Goal: Navigation & Orientation: Find specific page/section

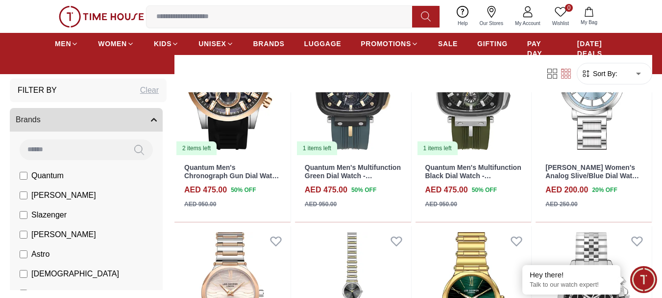
scroll to position [371, 0]
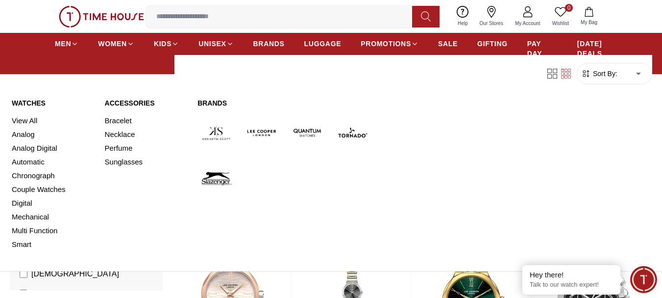
click at [205, 99] on link "Brands" at bounding box center [285, 103] width 174 height 10
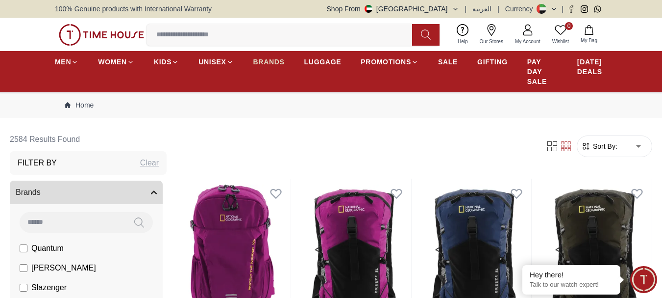
click at [274, 61] on span "BRANDS" at bounding box center [269, 62] width 31 height 10
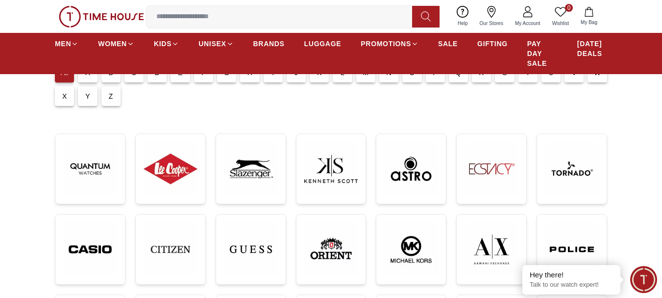
scroll to position [147, 0]
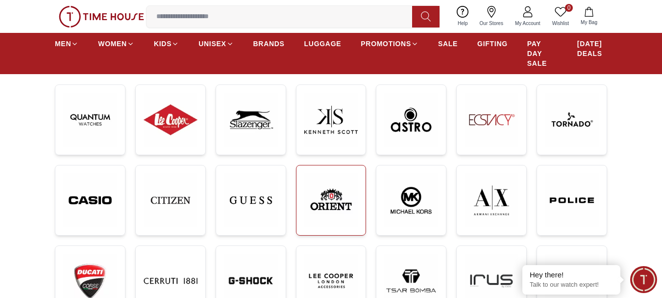
click at [325, 198] on img at bounding box center [332, 200] width 54 height 54
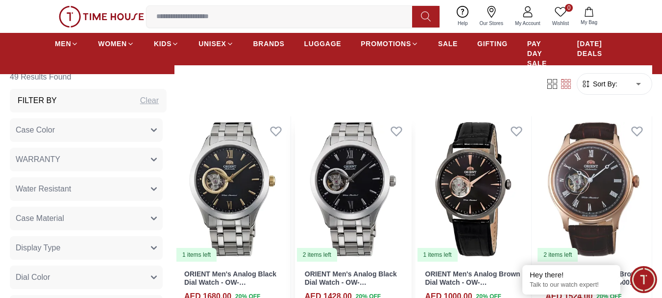
scroll to position [392, 0]
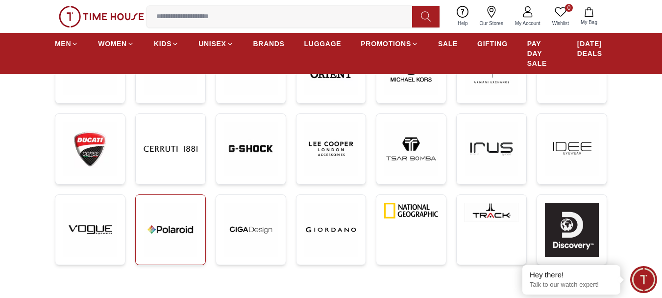
scroll to position [343, 0]
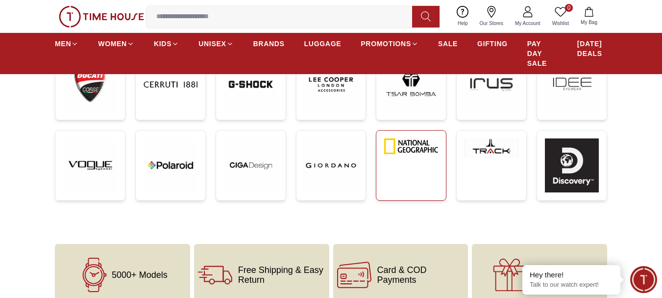
click at [399, 155] on link at bounding box center [411, 165] width 71 height 71
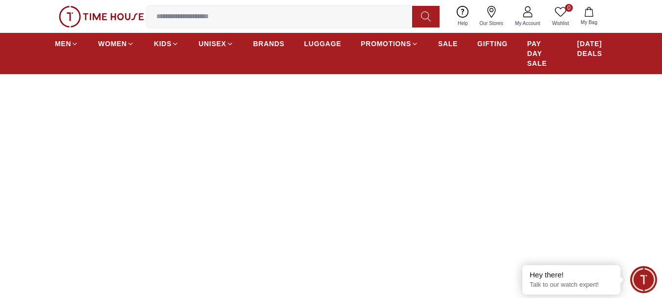
scroll to position [196, 0]
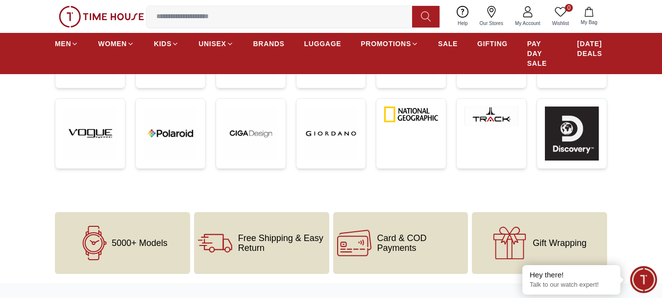
scroll to position [392, 0]
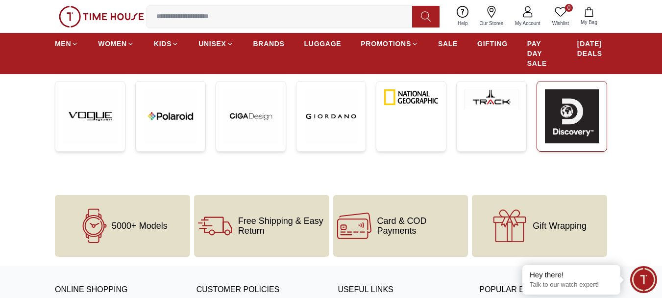
click at [563, 124] on img at bounding box center [572, 116] width 54 height 54
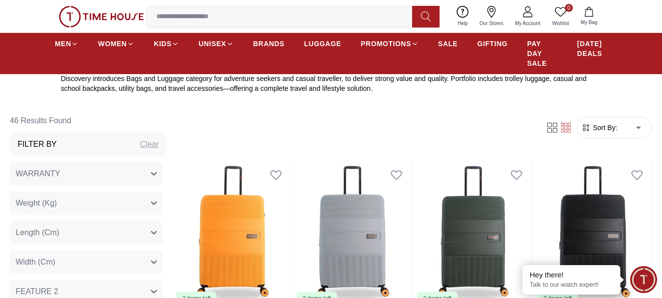
scroll to position [441, 0]
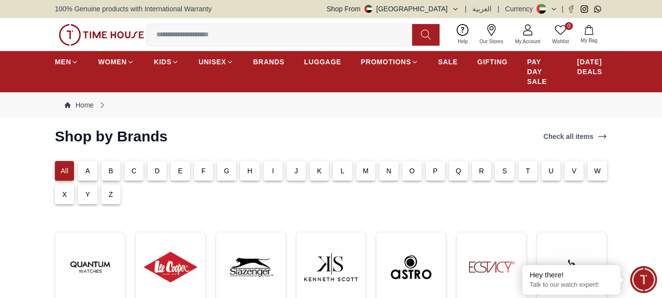
click at [553, 8] on icon at bounding box center [554, 8] width 7 height 7
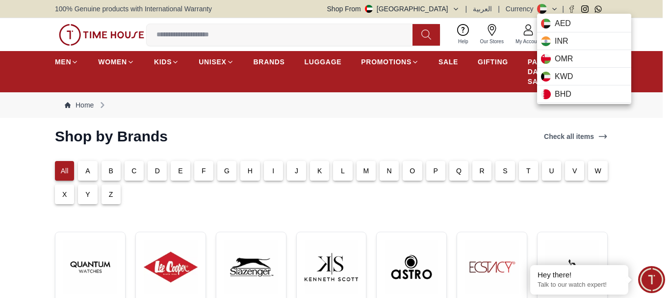
click at [516, 10] on div at bounding box center [335, 149] width 670 height 298
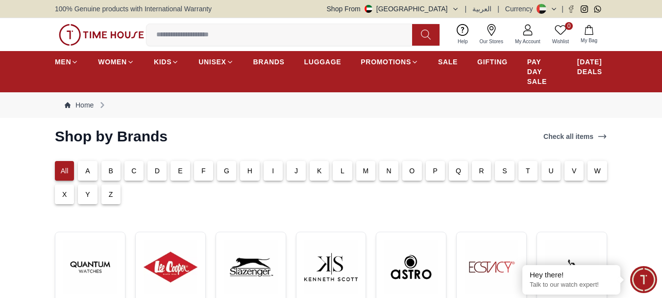
click at [448, 10] on button "Shop From [GEOGRAPHIC_DATA]" at bounding box center [393, 9] width 132 height 10
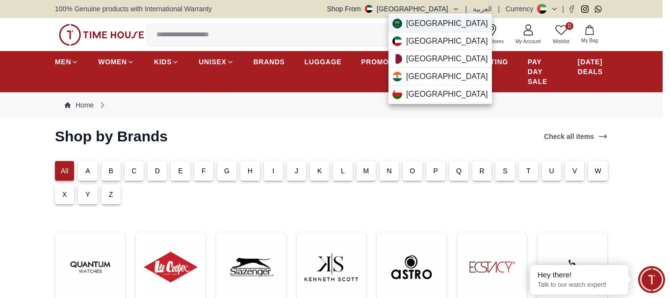
click at [434, 26] on span "[GEOGRAPHIC_DATA]" at bounding box center [447, 24] width 82 height 12
